Goal: Transaction & Acquisition: Purchase product/service

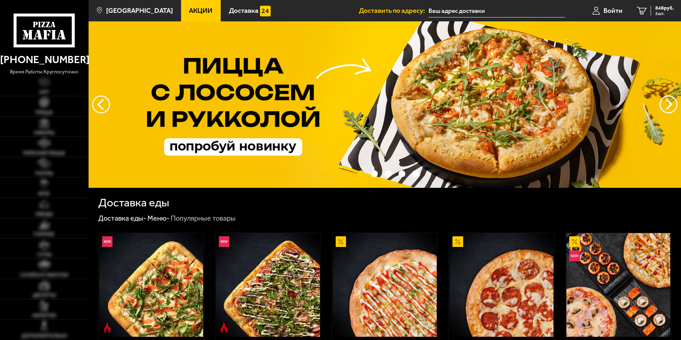
type input "[STREET_ADDRESS][PERSON_NAME]"
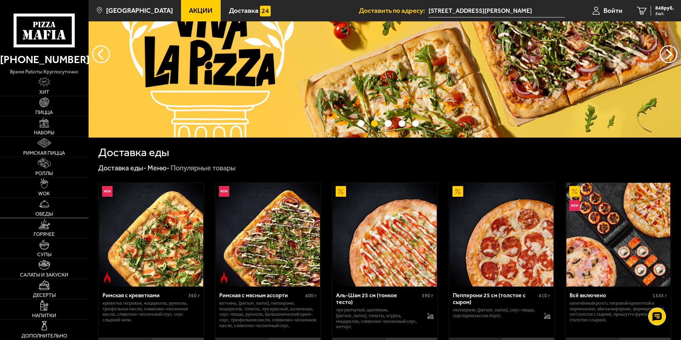
scroll to position [71, 0]
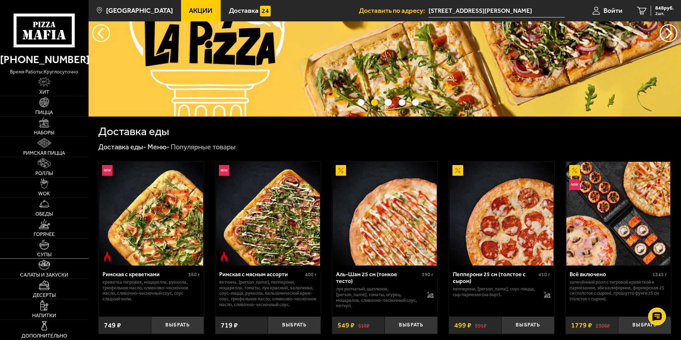
click at [44, 250] on link "Супы" at bounding box center [44, 249] width 88 height 20
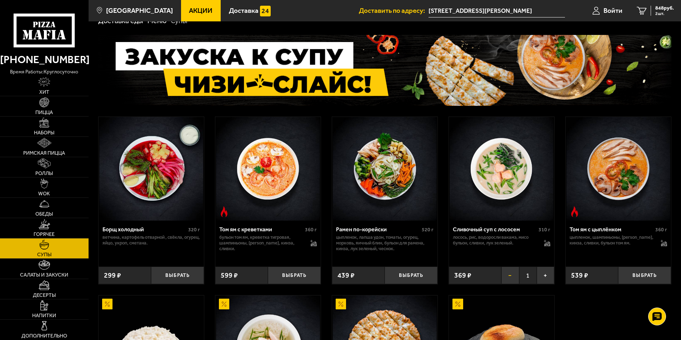
scroll to position [31, 0]
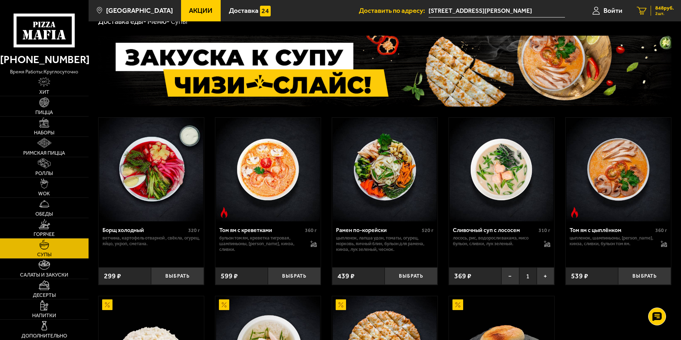
click at [661, 4] on link "2 848 руб. 2 шт." at bounding box center [654, 10] width 51 height 21
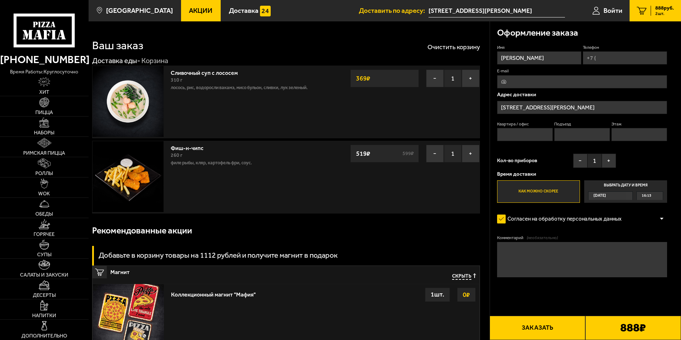
click at [667, 9] on span "888 руб." at bounding box center [664, 8] width 19 height 5
click at [41, 250] on link "Супы" at bounding box center [44, 249] width 88 height 20
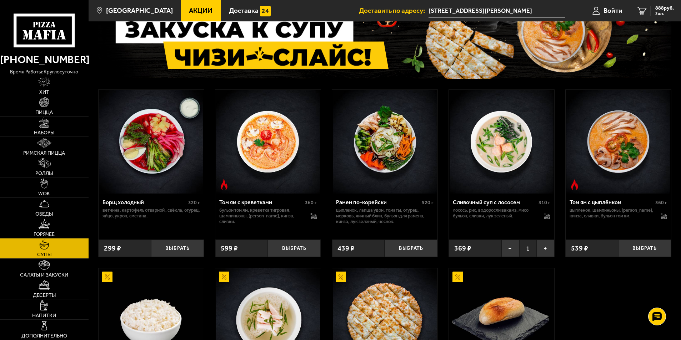
scroll to position [71, 0]
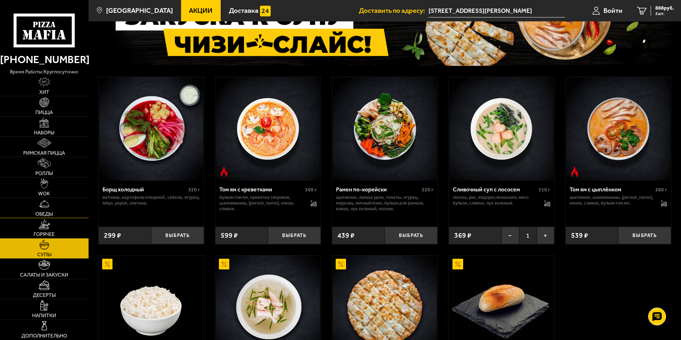
click at [42, 214] on span "Обеды" at bounding box center [43, 214] width 17 height 5
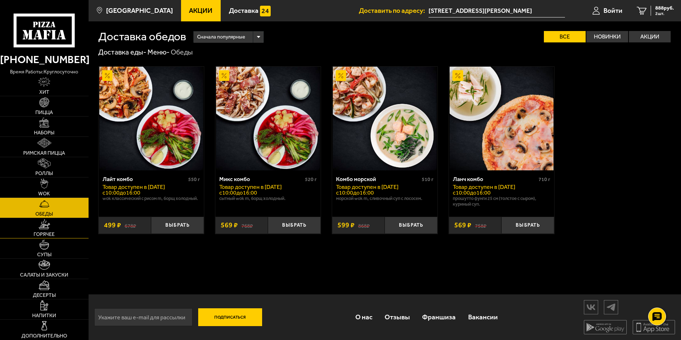
click at [40, 234] on span "Горячее" at bounding box center [44, 234] width 21 height 5
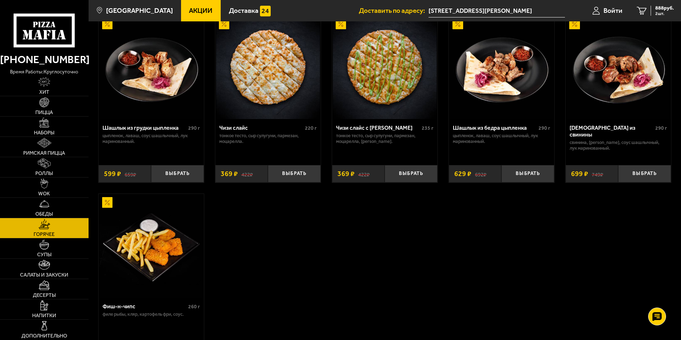
scroll to position [464, 0]
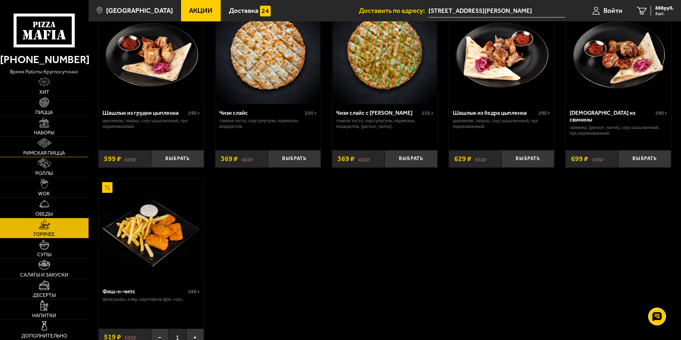
click at [40, 148] on link "Римская пицца" at bounding box center [44, 147] width 88 height 20
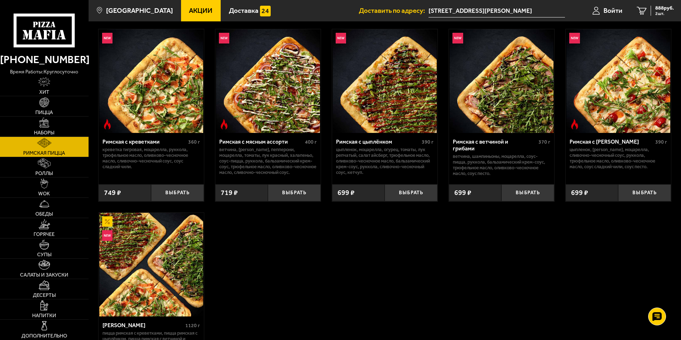
scroll to position [36, 0]
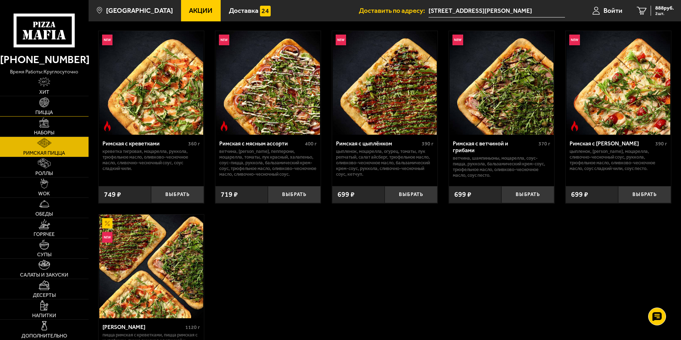
click at [41, 109] on link "Пицца" at bounding box center [44, 106] width 88 height 20
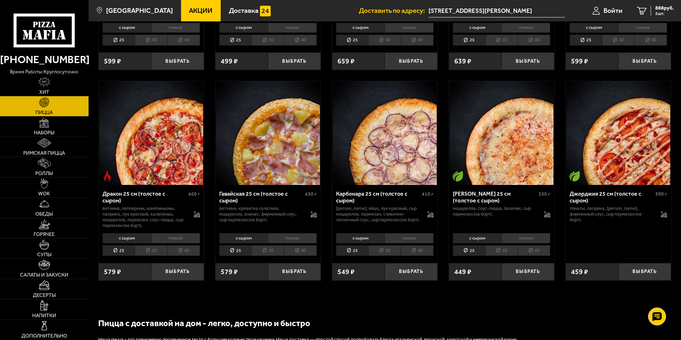
scroll to position [1285, 0]
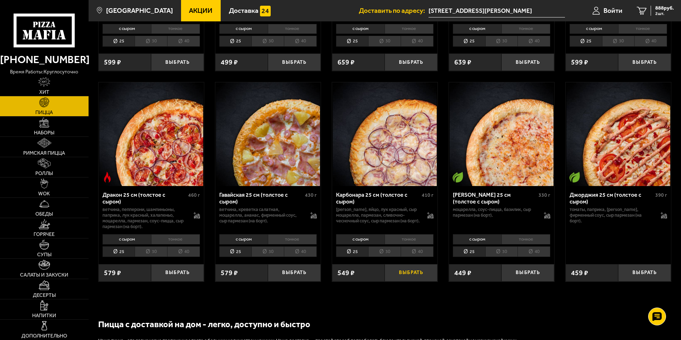
click at [402, 274] on button "Выбрать" at bounding box center [410, 272] width 53 height 17
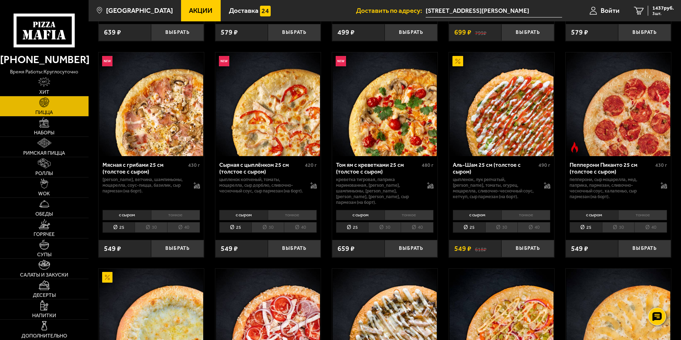
scroll to position [178, 0]
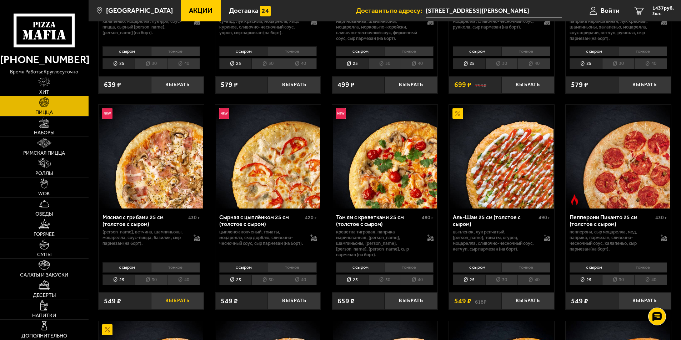
click at [175, 296] on button "Выбрать" at bounding box center [177, 301] width 53 height 17
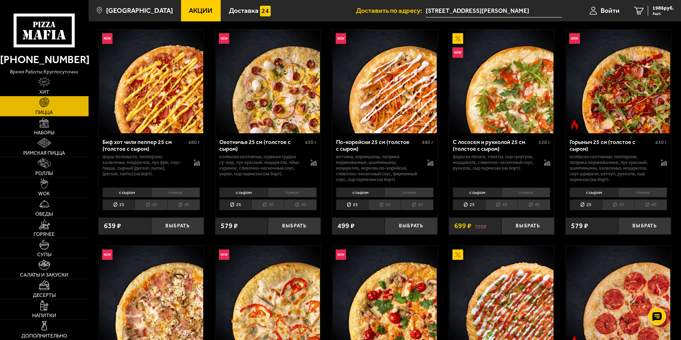
scroll to position [0, 0]
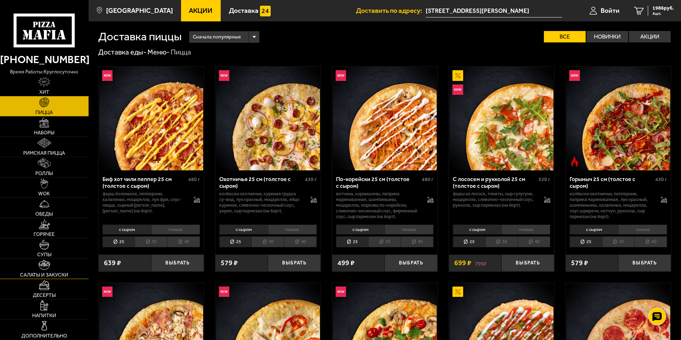
click at [52, 269] on link "Салаты и закуски" at bounding box center [44, 269] width 88 height 20
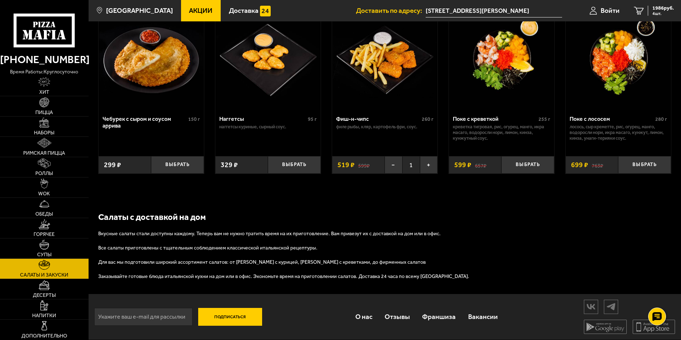
scroll to position [459, 0]
click at [41, 289] on img at bounding box center [44, 285] width 11 height 10
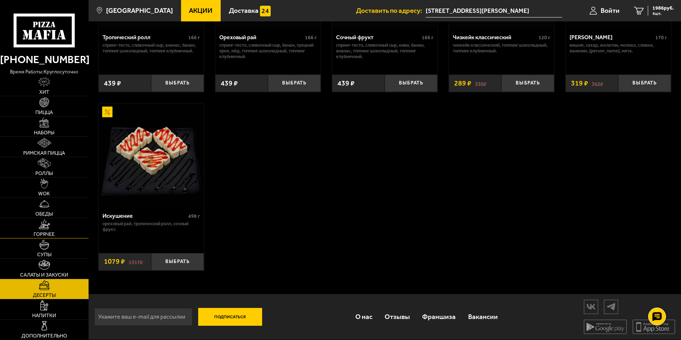
scroll to position [322, 0]
click at [39, 312] on link "Напитки" at bounding box center [44, 310] width 88 height 20
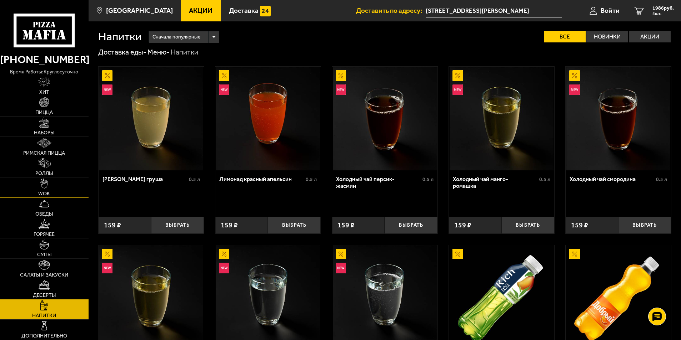
click at [44, 188] on img at bounding box center [44, 184] width 8 height 10
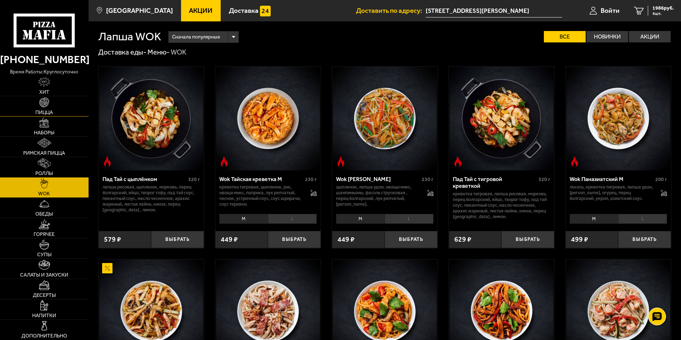
click at [39, 107] on link "Пицца" at bounding box center [44, 106] width 88 height 20
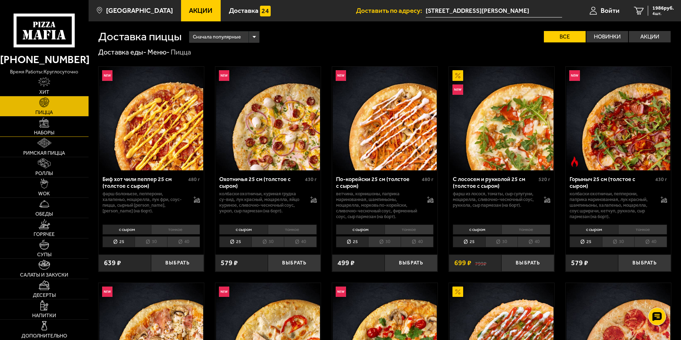
click at [40, 127] on img at bounding box center [44, 123] width 10 height 10
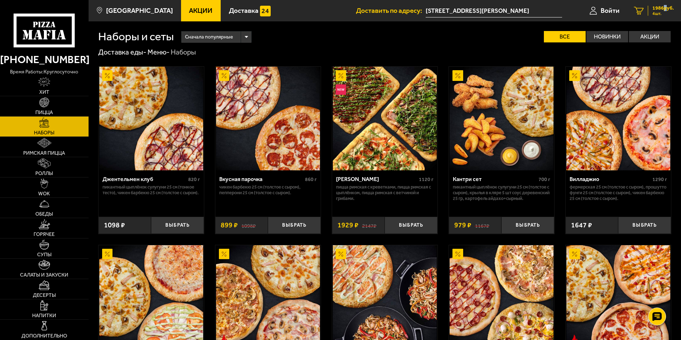
click at [662, 9] on span "1986 руб." at bounding box center [662, 8] width 21 height 5
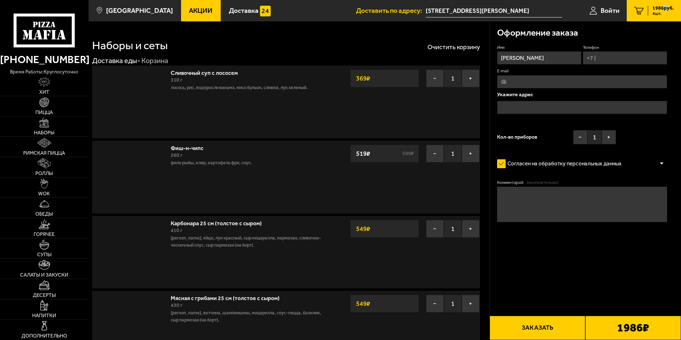
type input "[STREET_ADDRESS][PERSON_NAME]"
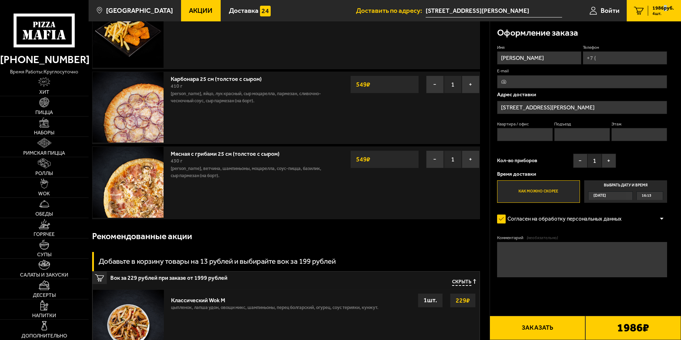
scroll to position [143, 0]
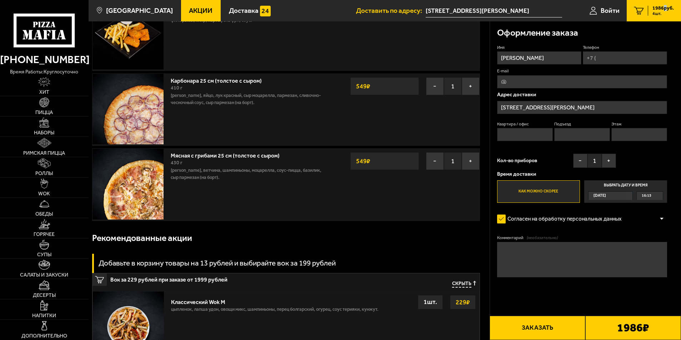
click at [122, 193] on img at bounding box center [127, 184] width 71 height 71
click at [437, 88] on button "−" at bounding box center [435, 86] width 18 height 18
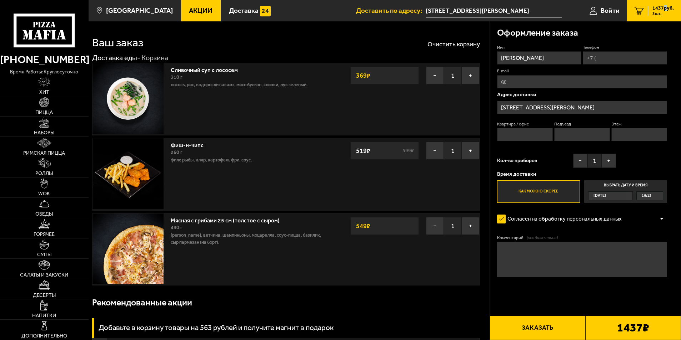
scroll to position [0, 0]
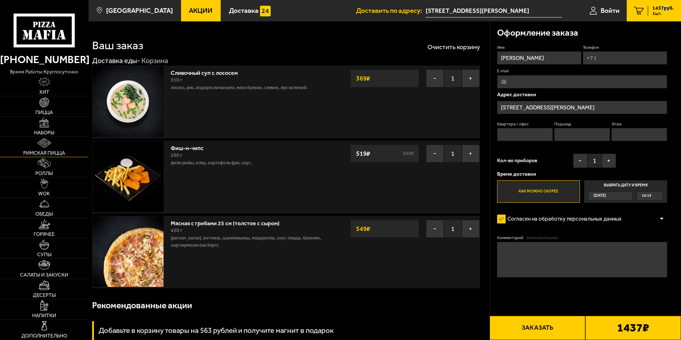
click at [44, 149] on link "Римская пицца" at bounding box center [44, 147] width 88 height 20
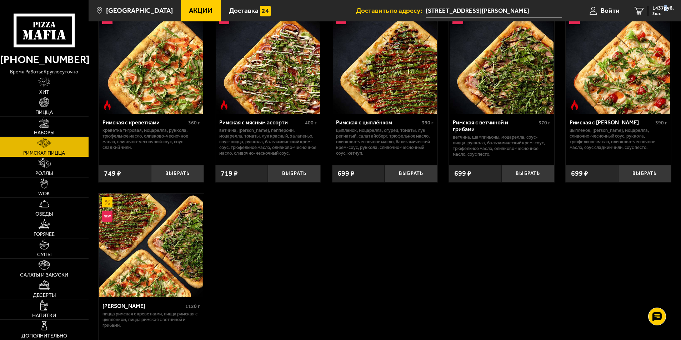
scroll to position [71, 0]
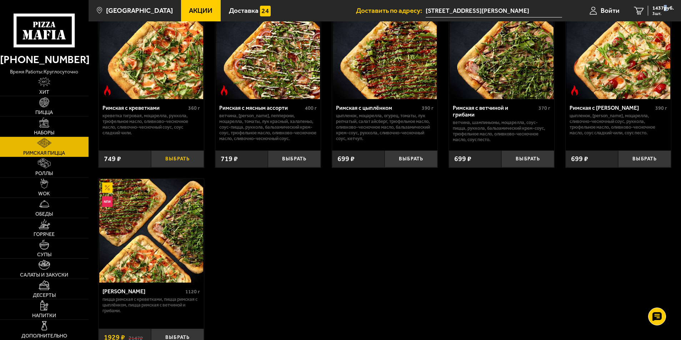
click at [178, 159] on button "Выбрать" at bounding box center [177, 159] width 53 height 17
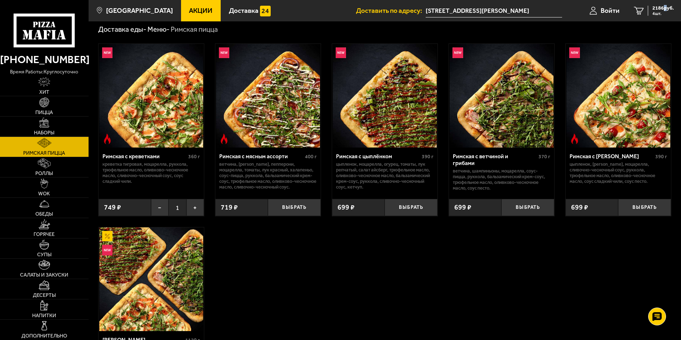
scroll to position [0, 0]
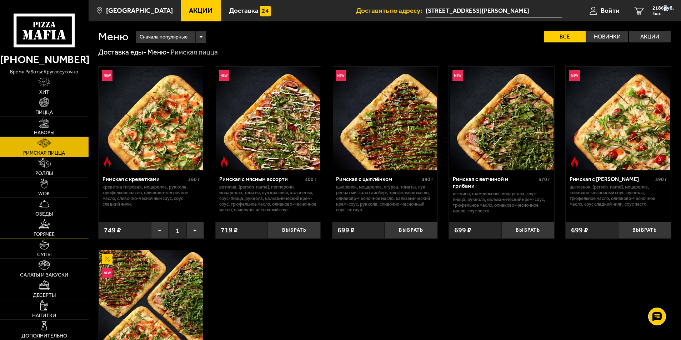
click at [44, 228] on img at bounding box center [44, 224] width 11 height 10
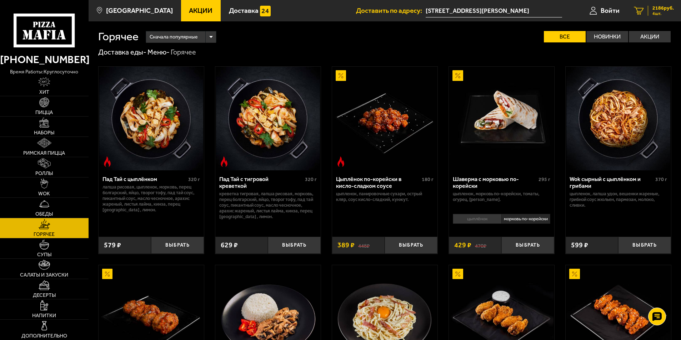
click at [671, 9] on span "2186 руб." at bounding box center [662, 8] width 21 height 5
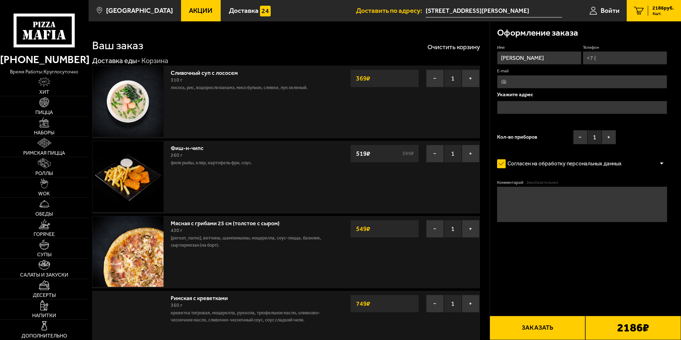
type input "[STREET_ADDRESS][PERSON_NAME]"
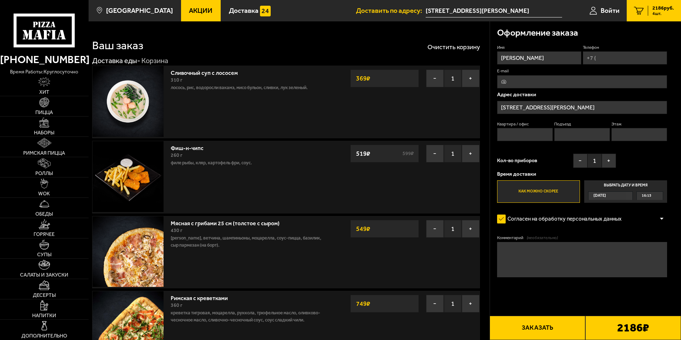
drag, startPoint x: 524, startPoint y: 59, endPoint x: 485, endPoint y: 54, distance: 39.2
type input "N"
type input "[PERSON_NAME]"
type input "[PHONE_NUMBER]"
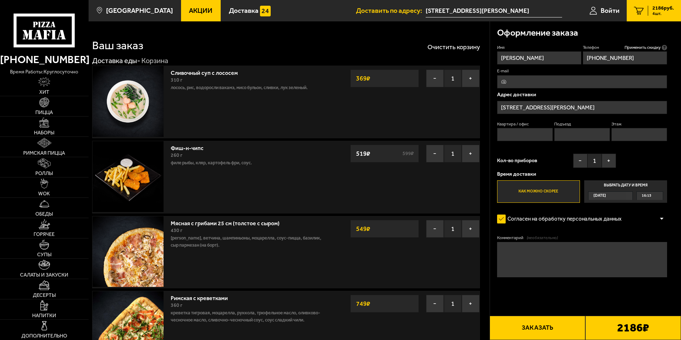
click at [513, 136] on input "Квартира / офис" at bounding box center [525, 134] width 56 height 13
type input "25"
type input "2"
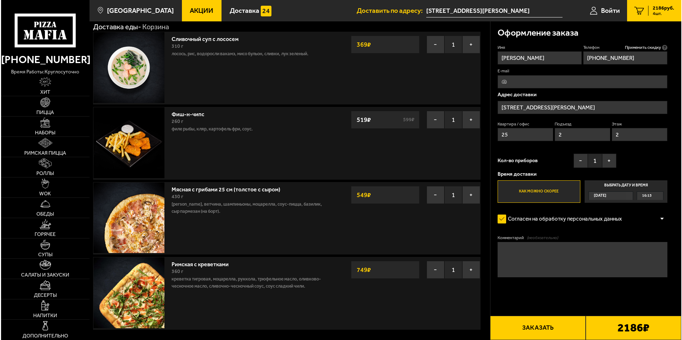
scroll to position [36, 0]
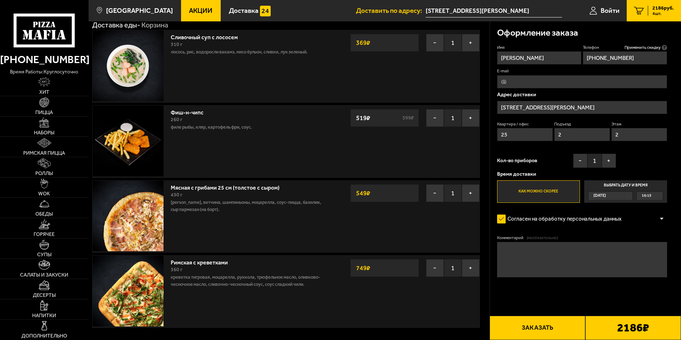
click at [545, 329] on button "Заказать" at bounding box center [537, 328] width 96 height 24
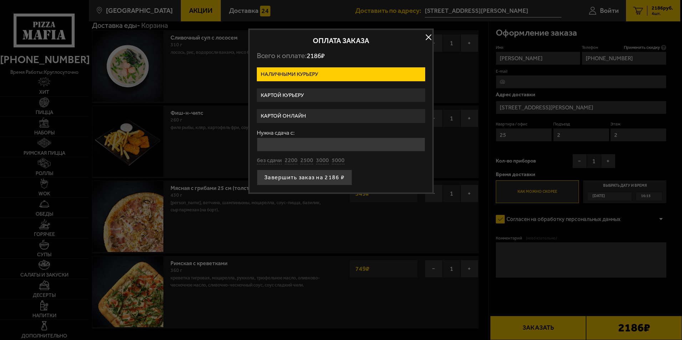
click at [355, 73] on label "Наличными курьеру" at bounding box center [341, 74] width 168 height 14
click at [0, 0] on input "Наличными курьеру" at bounding box center [0, 0] width 0 height 0
click at [304, 92] on label "Картой курьеру" at bounding box center [341, 95] width 168 height 14
click at [0, 0] on input "Картой курьеру" at bounding box center [0, 0] width 0 height 0
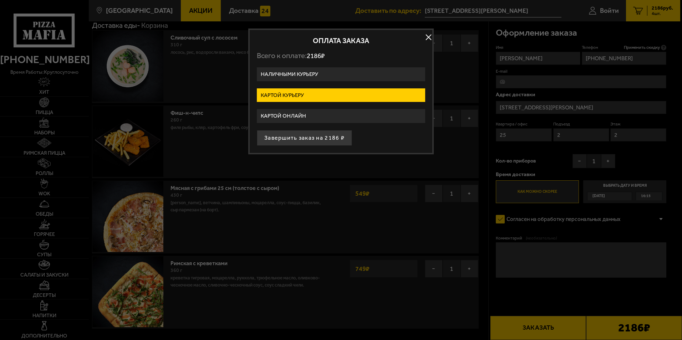
click at [289, 94] on label "Картой курьеру" at bounding box center [341, 95] width 168 height 14
click at [0, 0] on input "Картой курьеру" at bounding box center [0, 0] width 0 height 0
click at [293, 137] on button "Завершить заказ на 2186 ₽" at bounding box center [304, 138] width 95 height 16
